Goal: Task Accomplishment & Management: Complete application form

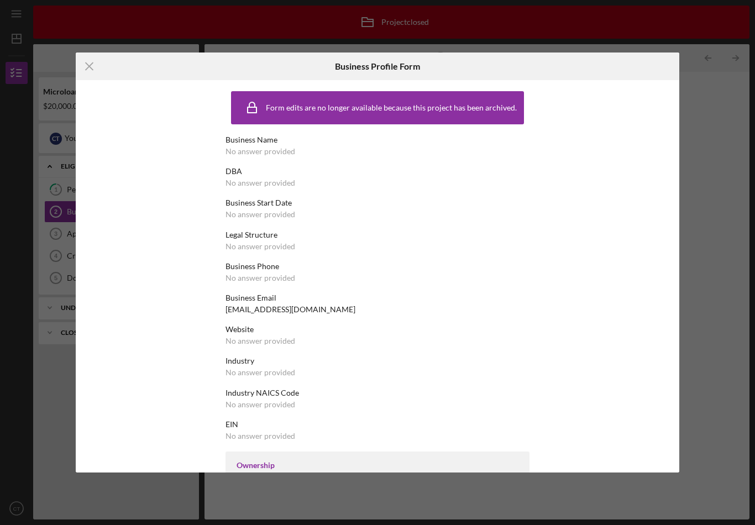
scroll to position [17, 0]
click at [87, 63] on icon "Icon/Menu Close" at bounding box center [90, 66] width 28 height 28
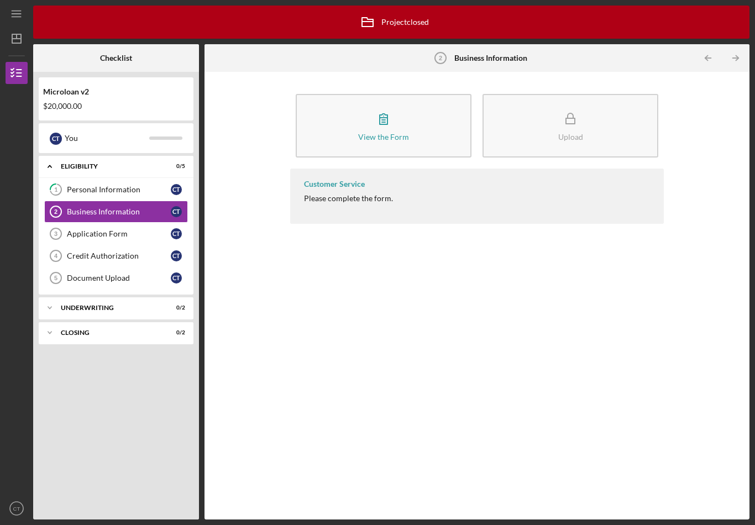
click at [406, 519] on div "Icon/Menu Business Information 2 Business Information Icon/Archived Project clo…" at bounding box center [377, 262] width 755 height 525
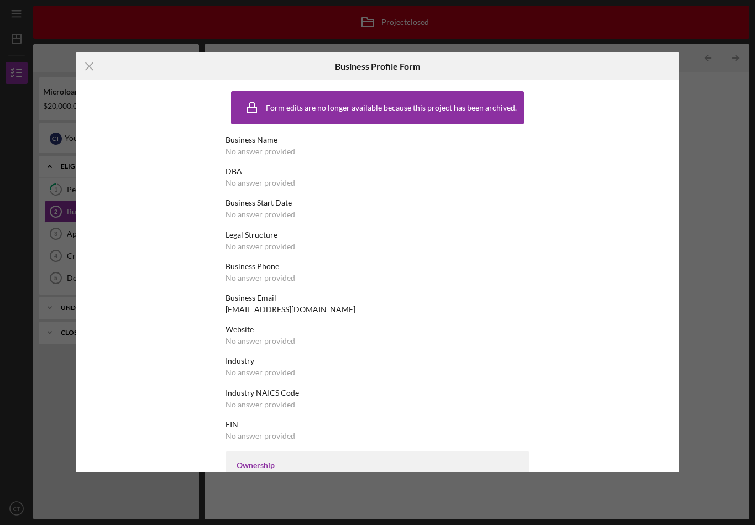
click at [93, 73] on icon "Icon/Menu Close" at bounding box center [90, 66] width 28 height 28
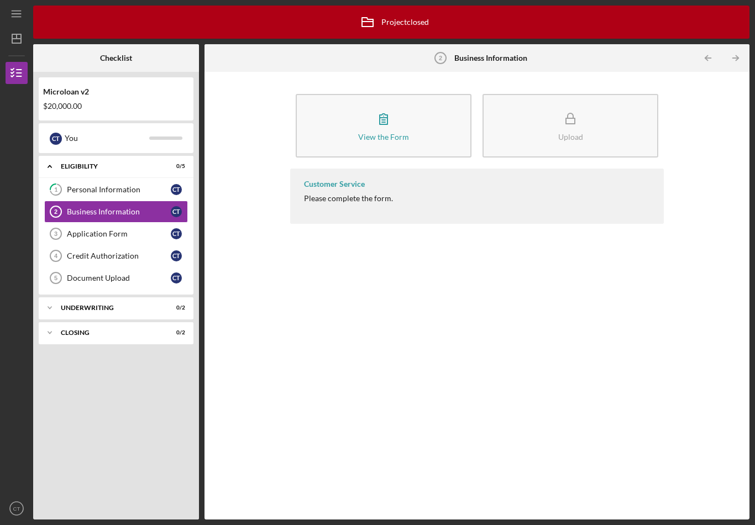
click at [145, 185] on div "Personal Information" at bounding box center [119, 189] width 104 height 9
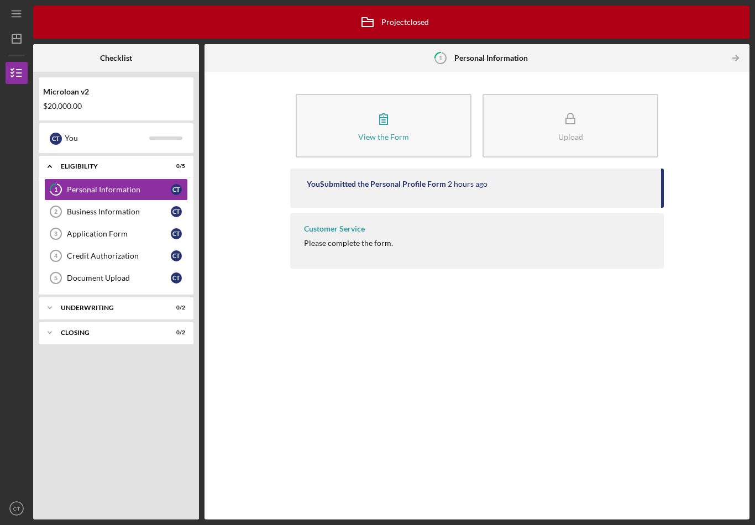
click at [394, 515] on div "View the Form Form Upload You Submitted the Personal Profile Form 2 hours ago C…" at bounding box center [476, 296] width 545 height 448
